Goal: Task Accomplishment & Management: Use online tool/utility

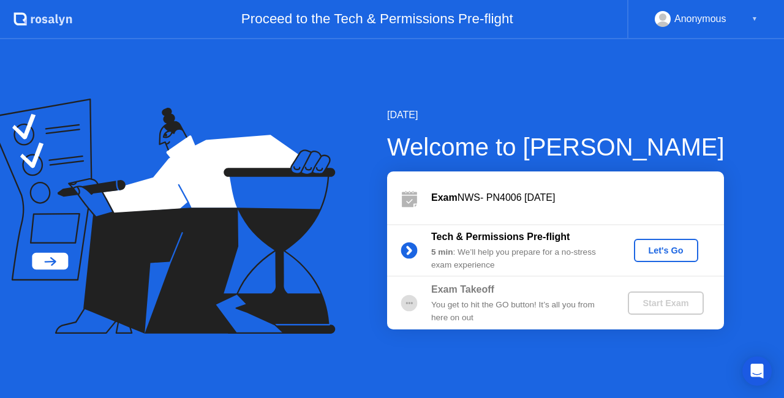
click at [671, 251] on div "Let's Go" at bounding box center [666, 251] width 55 height 10
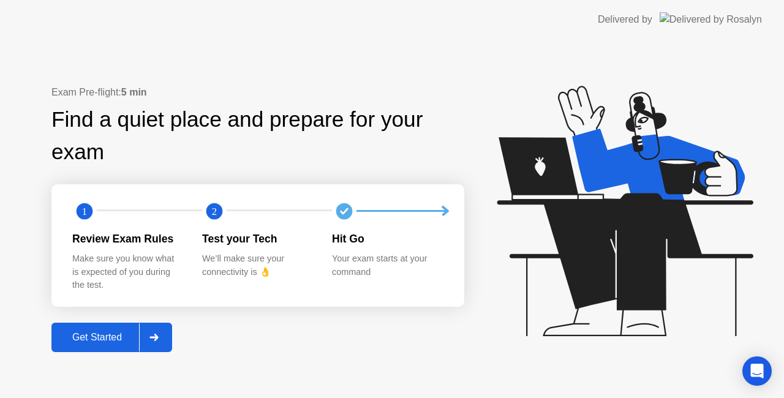
click at [119, 333] on div "Get Started" at bounding box center [97, 337] width 84 height 11
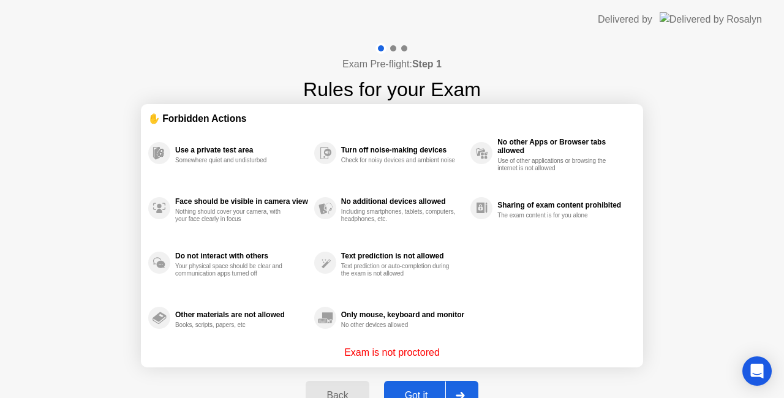
click at [434, 387] on button "Got it" at bounding box center [431, 395] width 94 height 29
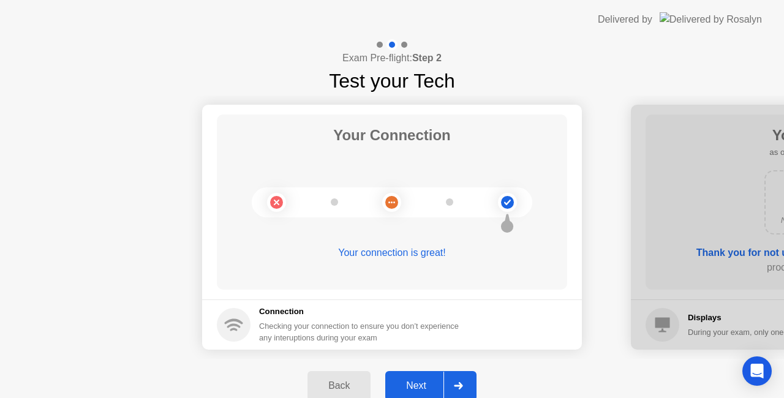
click at [428, 383] on div "Next" at bounding box center [416, 385] width 55 height 11
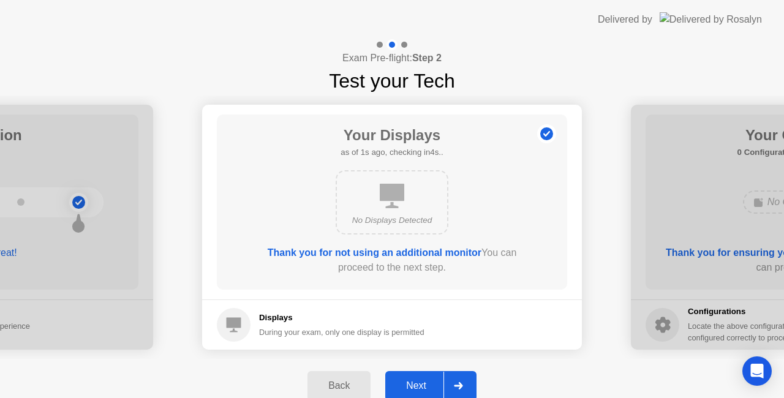
click at [428, 383] on div "Next" at bounding box center [416, 385] width 55 height 11
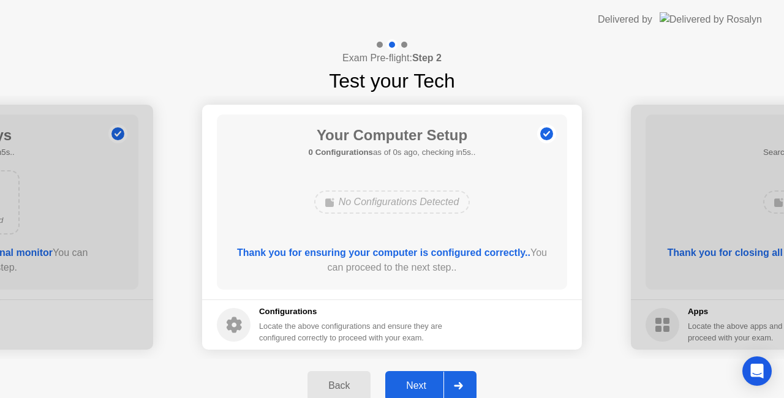
click at [428, 383] on div "Next" at bounding box center [416, 385] width 55 height 11
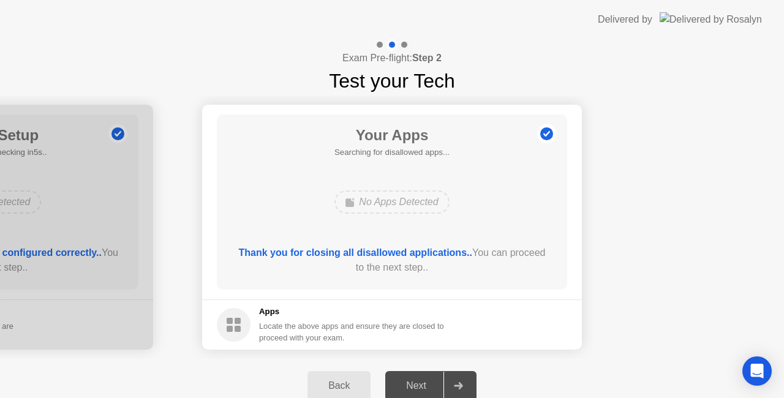
click at [428, 383] on div "Next" at bounding box center [416, 385] width 55 height 11
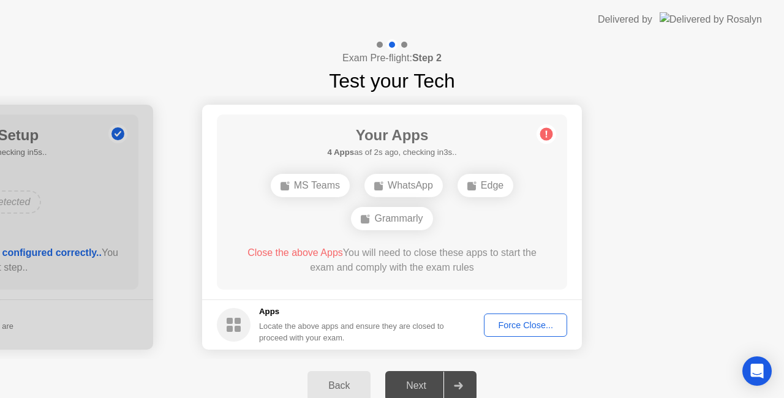
click at [539, 324] on div "Force Close..." at bounding box center [525, 325] width 75 height 10
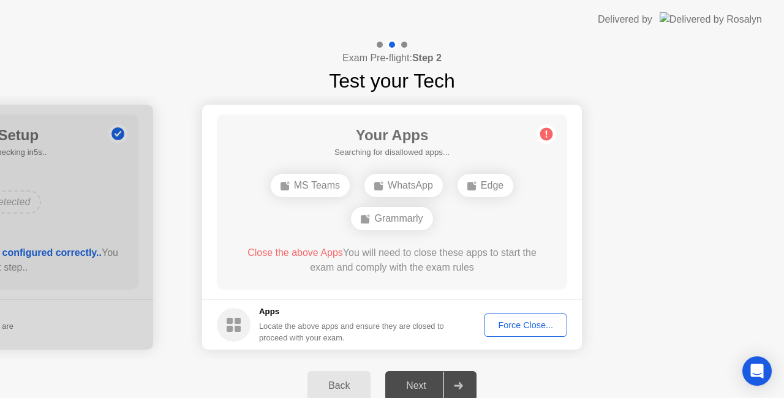
click at [540, 314] on button "Force Close..." at bounding box center [525, 325] width 83 height 23
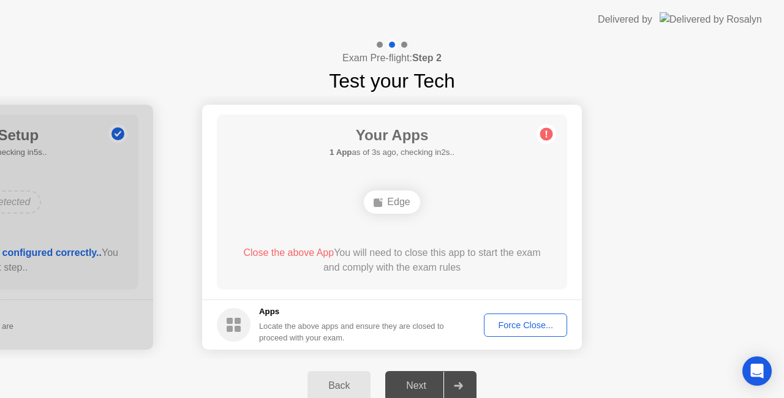
click at [422, 382] on div "Next" at bounding box center [416, 385] width 55 height 11
click at [465, 386] on div at bounding box center [457, 386] width 29 height 28
click at [532, 324] on div "Force Close..." at bounding box center [525, 325] width 75 height 10
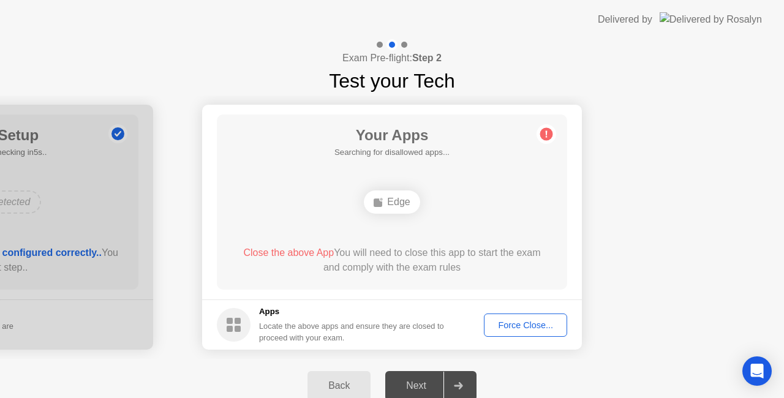
click at [525, 325] on div "Force Close..." at bounding box center [525, 325] width 75 height 10
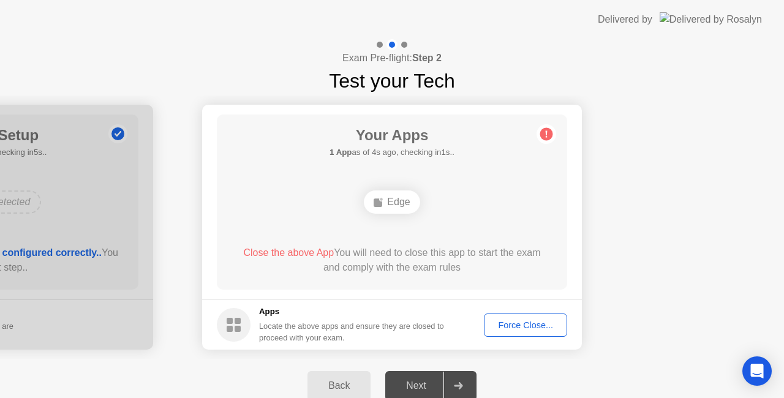
click at [435, 380] on div "Next" at bounding box center [416, 385] width 55 height 11
click at [532, 323] on div "Force Close..." at bounding box center [525, 325] width 75 height 10
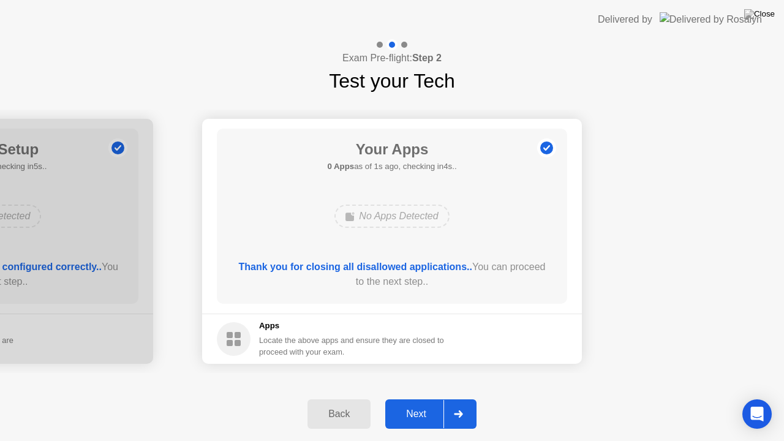
click at [429, 398] on div "Next" at bounding box center [416, 414] width 55 height 11
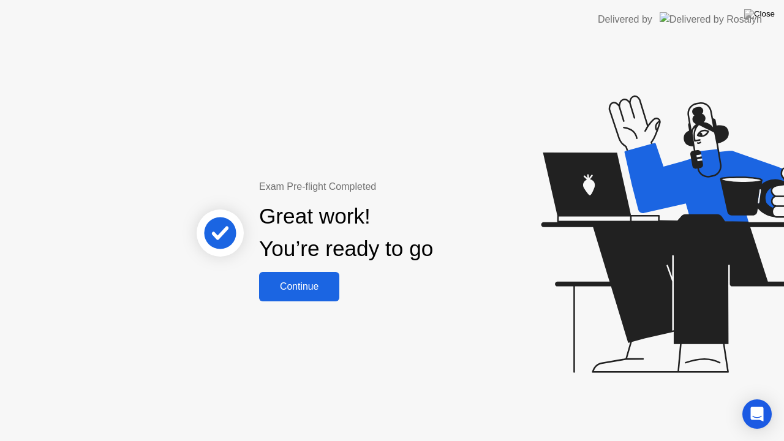
click at [315, 283] on div "Continue" at bounding box center [299, 286] width 73 height 11
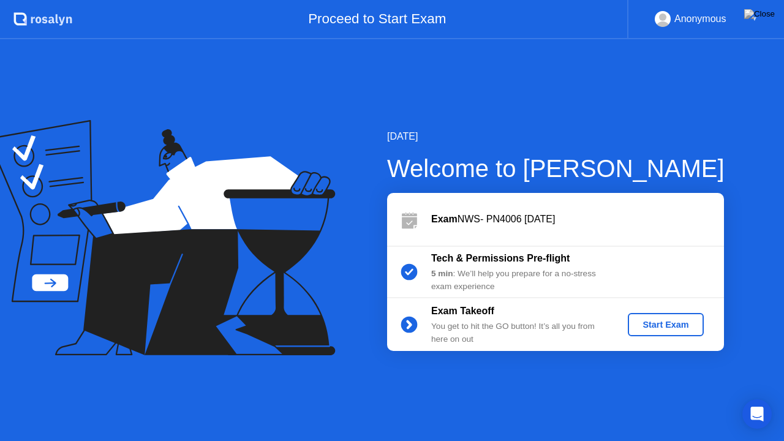
click at [679, 330] on div "Start Exam" at bounding box center [666, 325] width 66 height 10
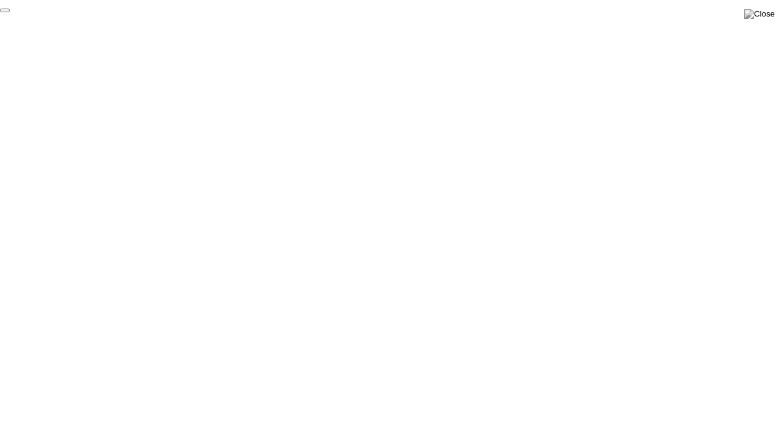
click div "End Proctoring Session"
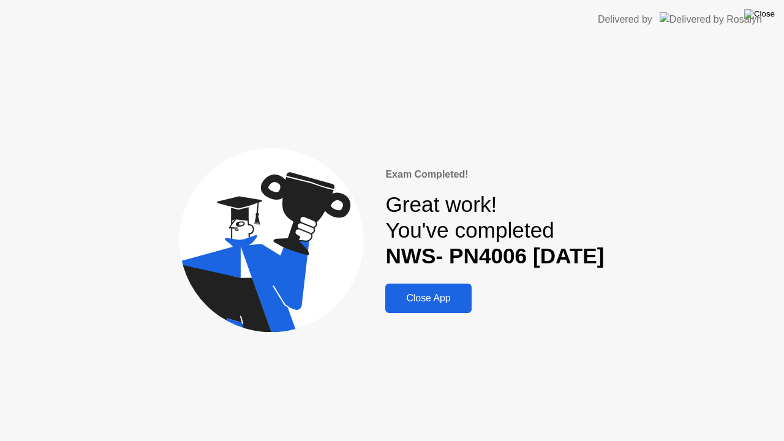
click at [768, 15] on img at bounding box center [759, 14] width 31 height 10
drag, startPoint x: 425, startPoint y: 296, endPoint x: 366, endPoint y: 241, distance: 81.0
